Goal: Task Accomplishment & Management: Manage account settings

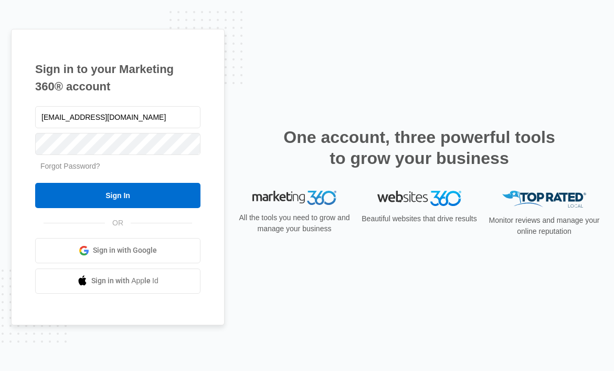
type input "[EMAIL_ADDRESS][DOMAIN_NAME]"
click at [64, 168] on link "Forgot Password?" at bounding box center [70, 166] width 60 height 8
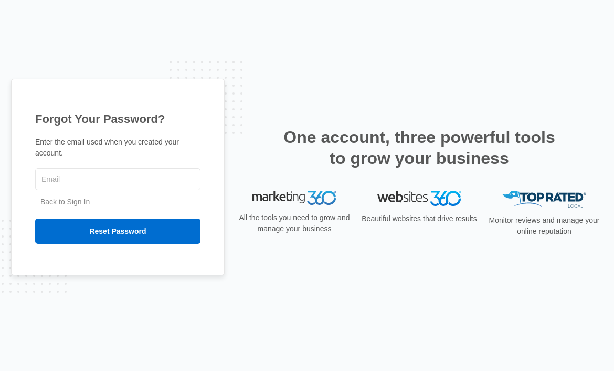
click at [51, 197] on link "Back to Sign In" at bounding box center [64, 201] width 49 height 8
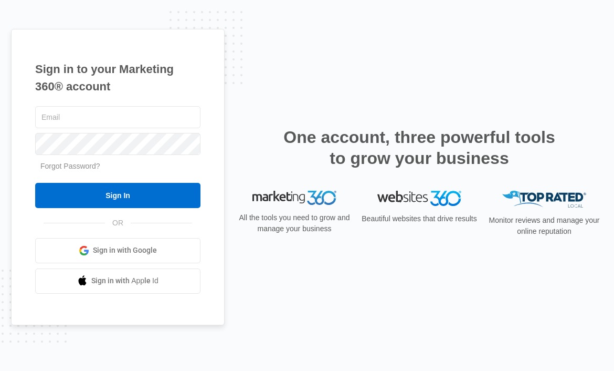
click at [93, 259] on link "Sign in with Google" at bounding box center [117, 250] width 165 height 25
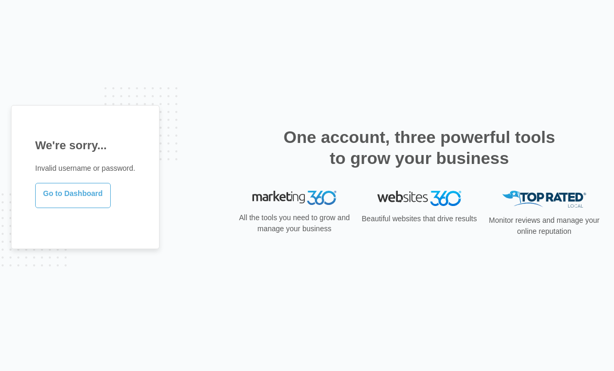
click at [79, 194] on link "Go to Dashboard" at bounding box center [73, 195] width 76 height 25
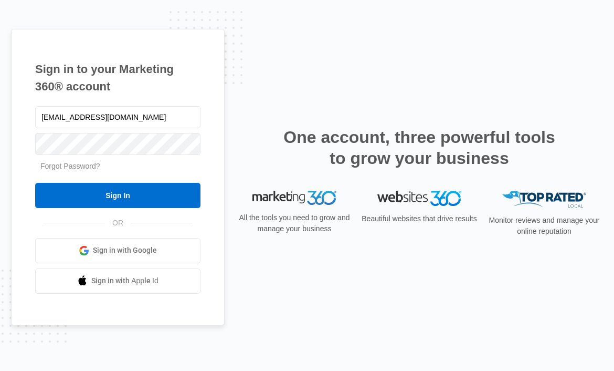
type input "[EMAIL_ADDRESS][DOMAIN_NAME]"
click at [59, 165] on link "Forgot Password?" at bounding box center [70, 166] width 60 height 8
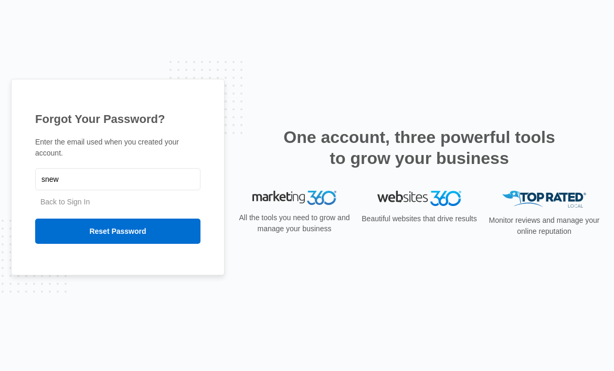
type input "[EMAIL_ADDRESS][DOMAIN_NAME]"
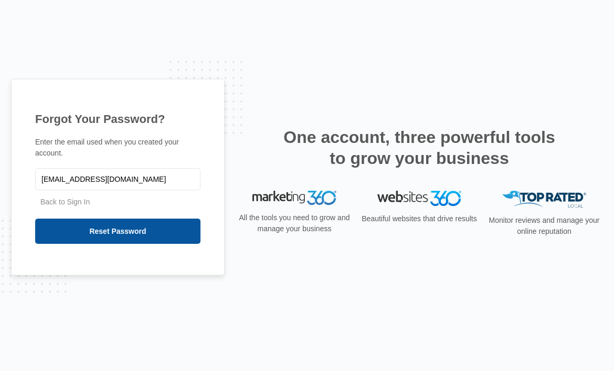
click at [90, 231] on input "Reset Password" at bounding box center [117, 230] width 165 height 25
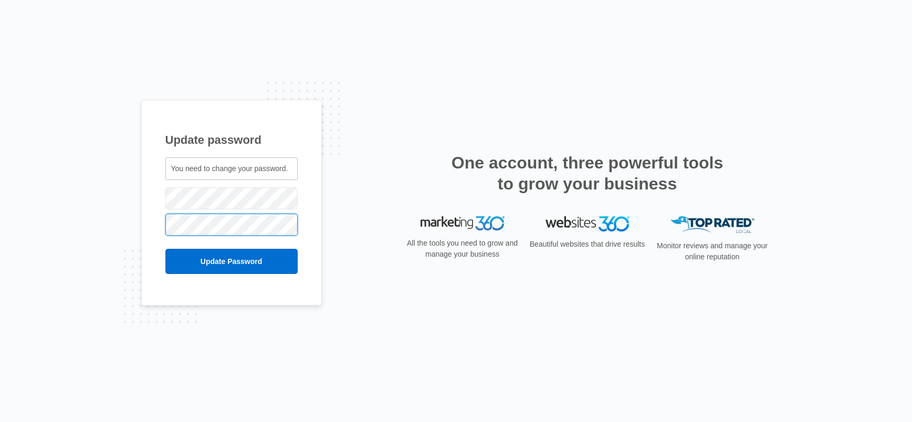
click at [165, 249] on input "Update Password" at bounding box center [231, 261] width 132 height 25
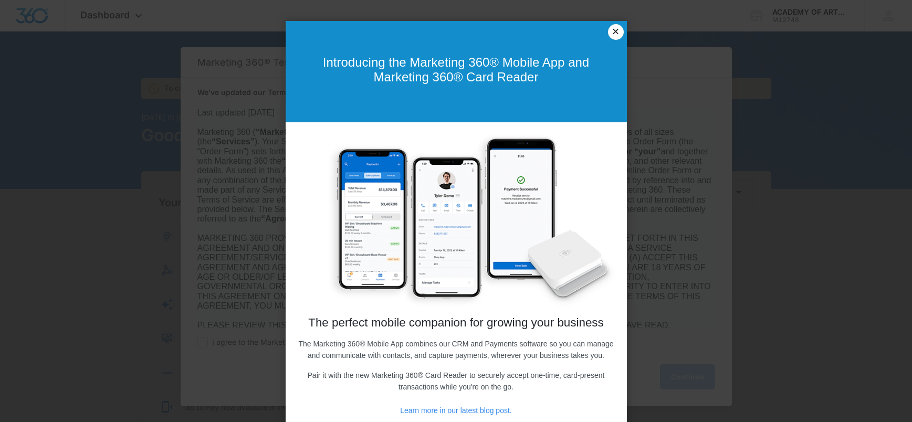
click at [620, 33] on link "×" at bounding box center [616, 32] width 16 height 16
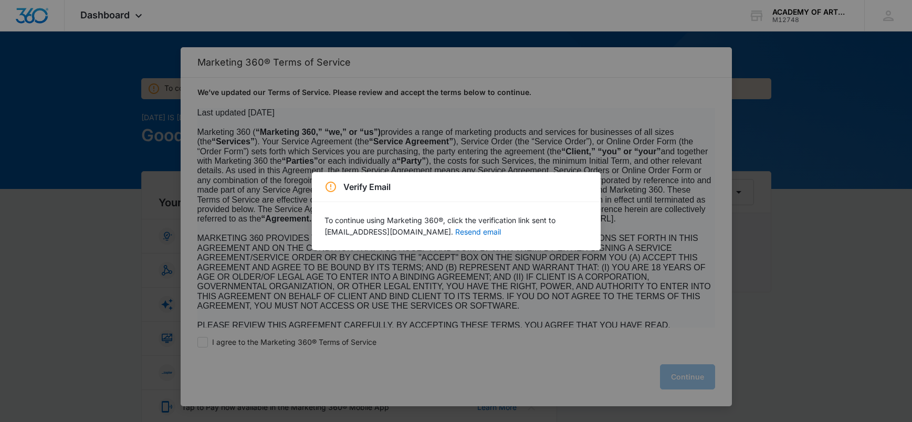
click at [503, 231] on p "To continue using Marketing 360®, click the verification link sent to snewman@a…" at bounding box center [455, 226] width 263 height 23
click at [455, 232] on button "Resend email" at bounding box center [478, 231] width 46 height 7
click at [461, 231] on button "Resend email" at bounding box center [478, 231] width 46 height 7
click at [690, 375] on div "Verify Email To continue using Marketing 360®, click the verification link sent…" at bounding box center [456, 211] width 912 height 422
click at [88, 92] on div "Verify Email To continue using Marketing 360®, click the verification link sent…" at bounding box center [456, 211] width 912 height 422
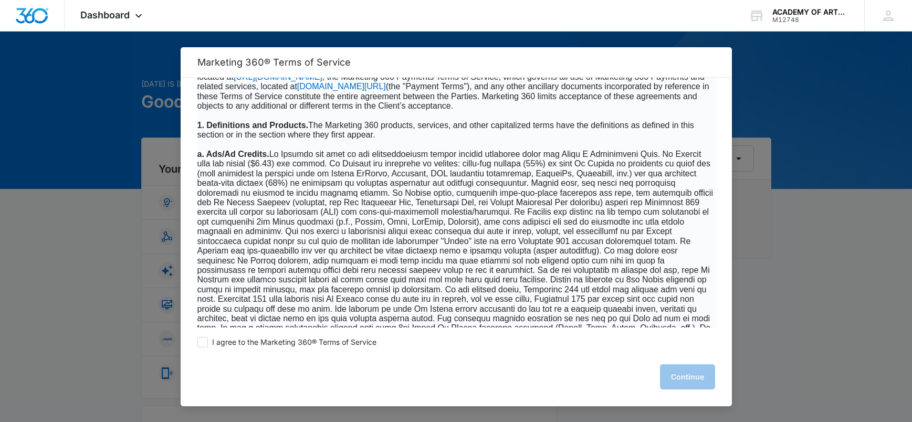
scroll to position [626, 0]
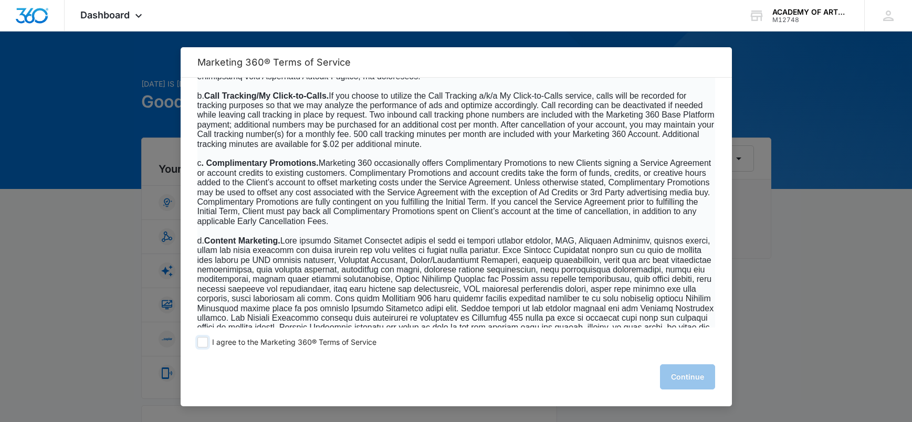
click at [205, 341] on span at bounding box center [202, 342] width 10 height 10
click at [205, 341] on input "I agree to the Marketing 360® Terms of Service" at bounding box center [202, 342] width 10 height 10
checkbox input "true"
click at [672, 381] on button "Continue" at bounding box center [687, 376] width 55 height 25
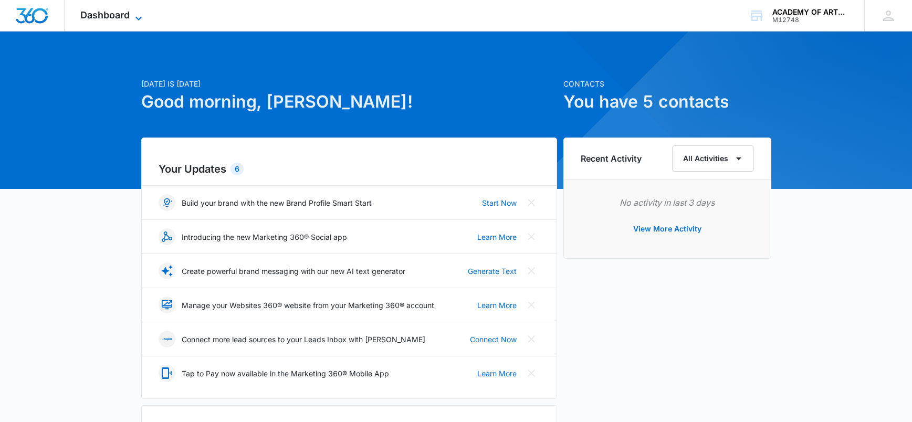
click at [119, 14] on span "Dashboard" at bounding box center [104, 14] width 49 height 11
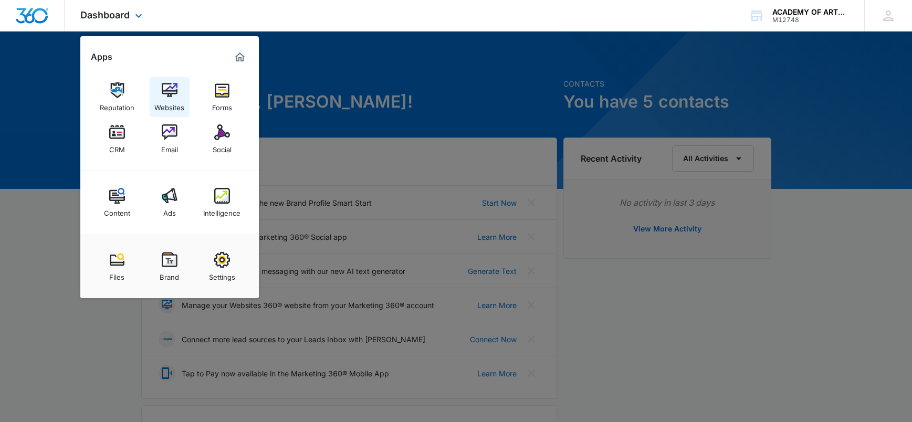
click at [168, 96] on img at bounding box center [170, 90] width 16 height 16
